Goal: Information Seeking & Learning: Learn about a topic

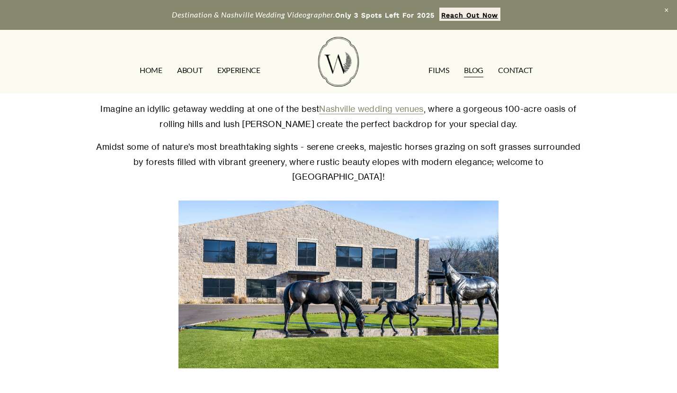
scroll to position [49, 0]
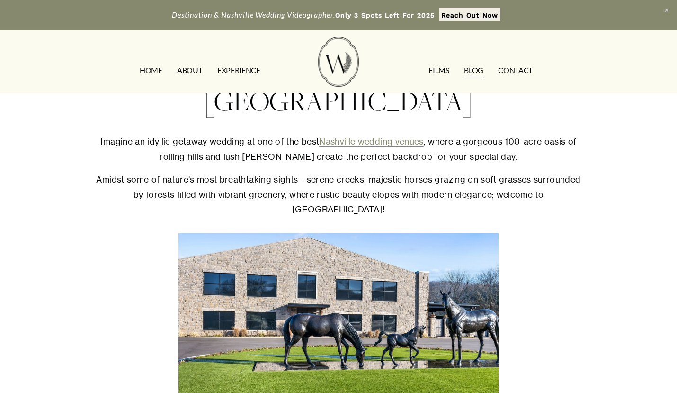
click at [378, 143] on link "Nashville wedding venues" at bounding box center [371, 141] width 105 height 10
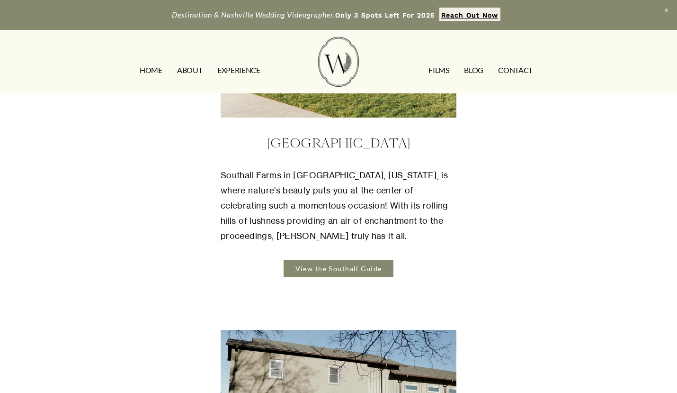
scroll to position [437, 0]
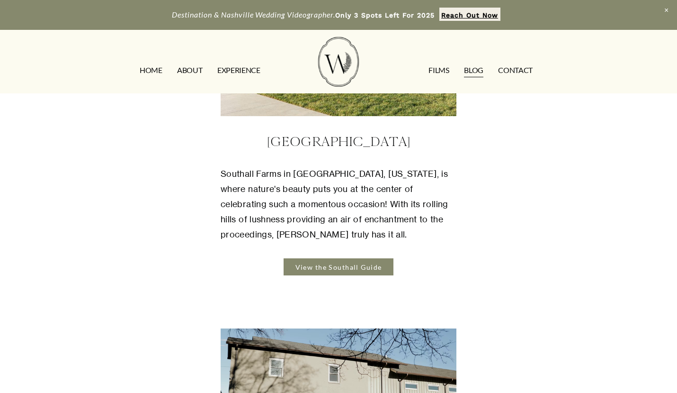
click at [363, 258] on link "View the Southall Guide" at bounding box center [338, 267] width 109 height 18
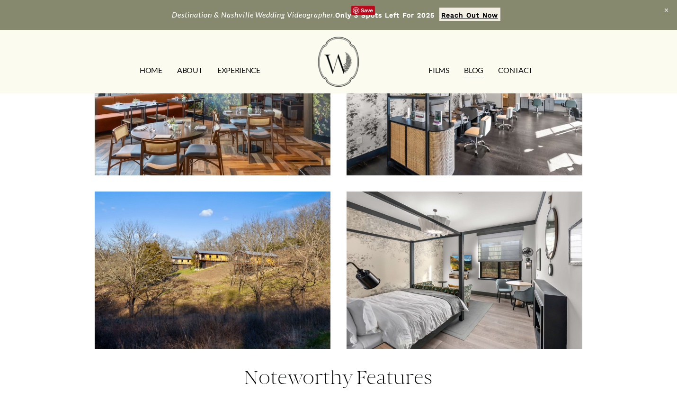
scroll to position [1246, 0]
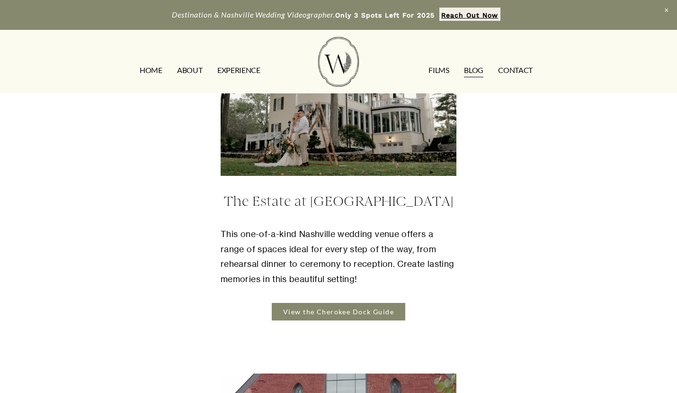
scroll to position [1464, 0]
click at [375, 302] on link "View the Cherokee Dock Guide" at bounding box center [339, 311] width 134 height 18
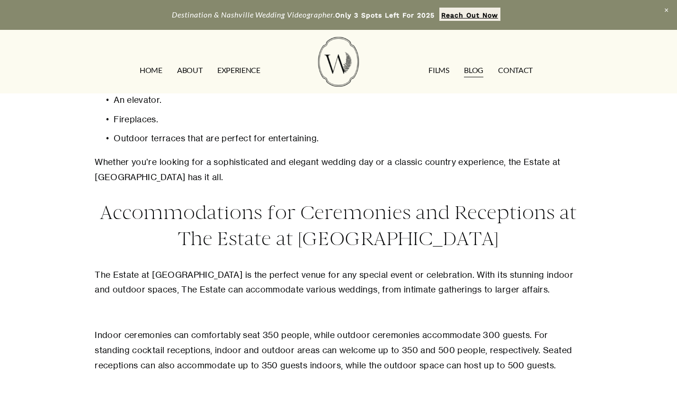
scroll to position [1096, 0]
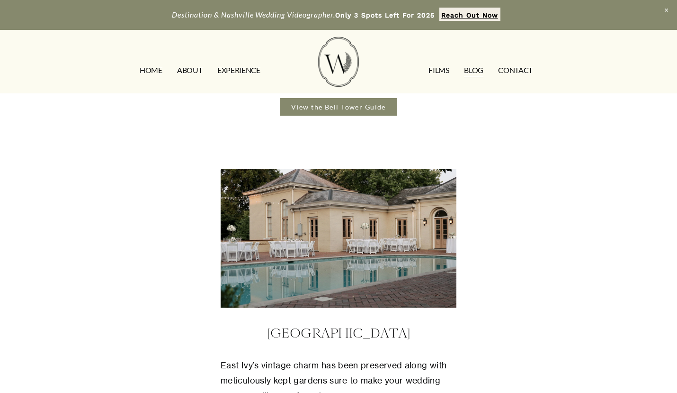
scroll to position [2654, 0]
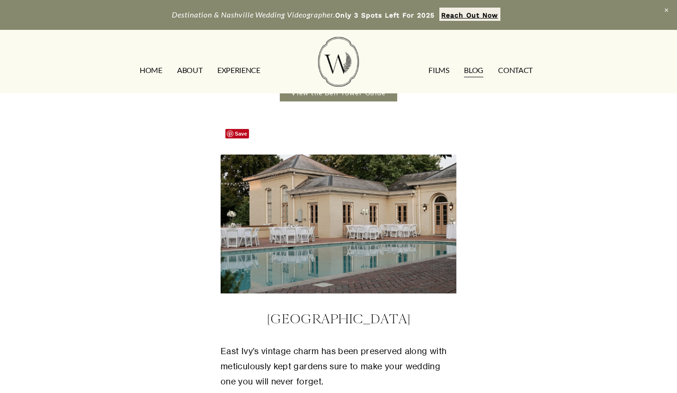
click at [349, 217] on div at bounding box center [339, 223] width 236 height 139
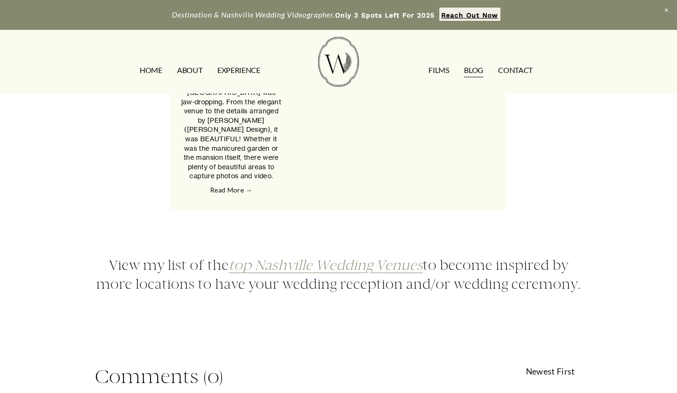
scroll to position [1516, 0]
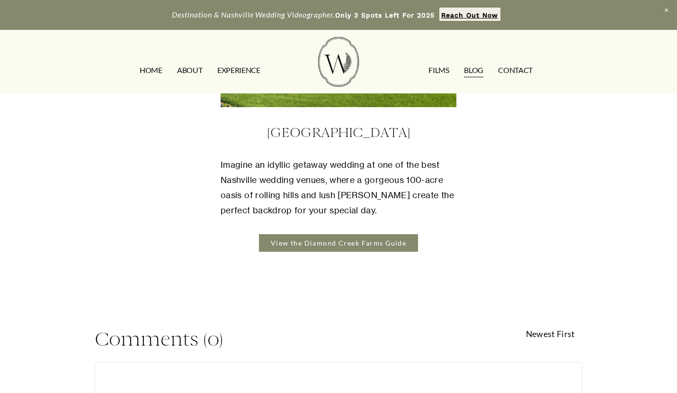
scroll to position [3911, 0]
click at [380, 234] on link "View the Diamond Creek Farms Guide" at bounding box center [338, 243] width 159 height 18
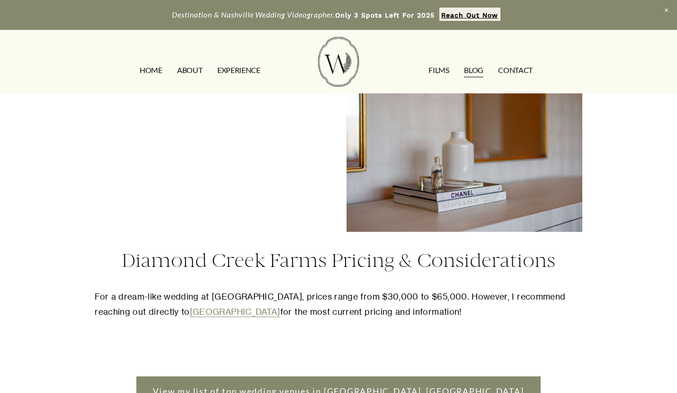
scroll to position [2570, 0]
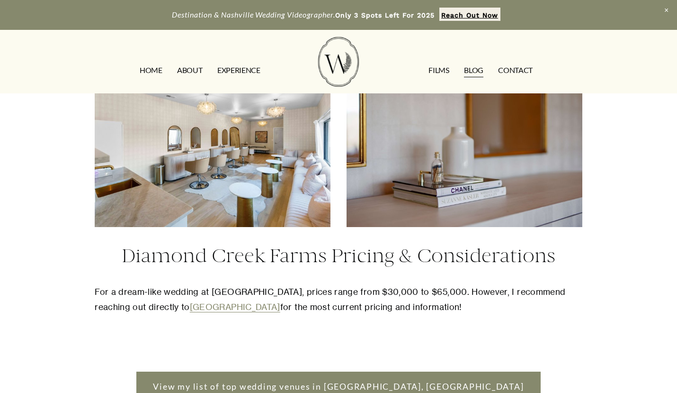
click at [245, 312] on link "[GEOGRAPHIC_DATA]" at bounding box center [235, 307] width 90 height 10
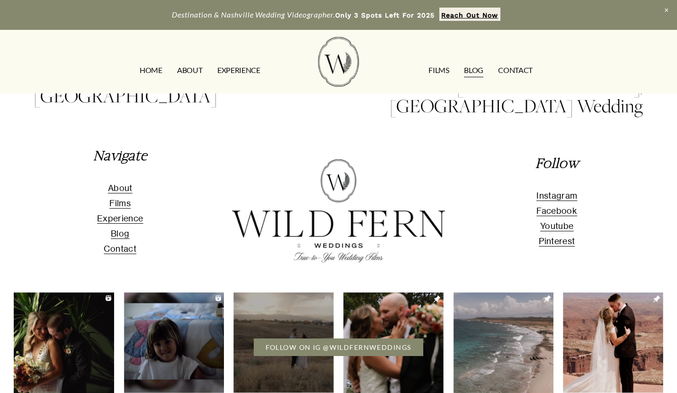
scroll to position [3177, 0]
